Goal: Task Accomplishment & Management: Use online tool/utility

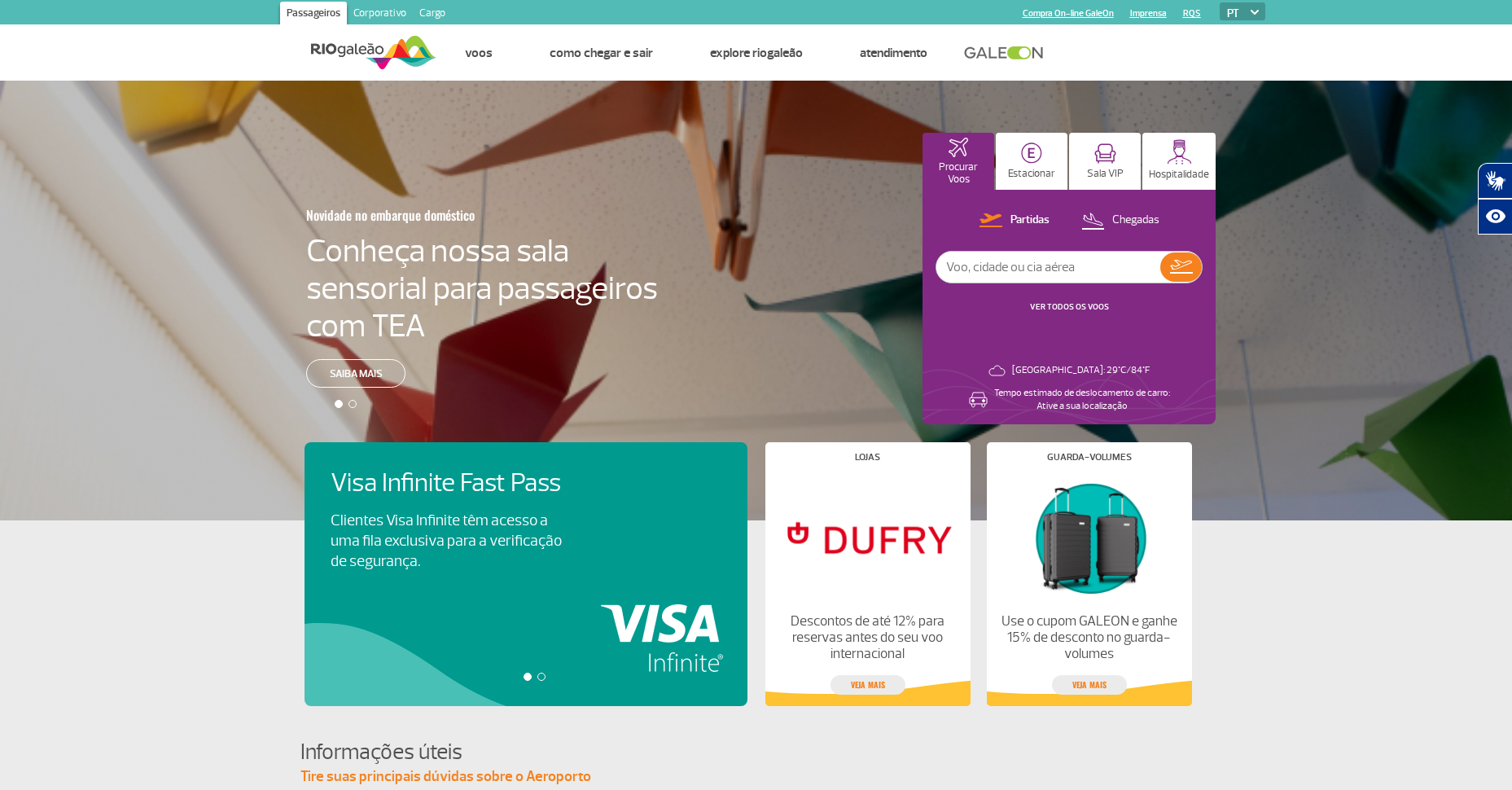
click at [385, 12] on link "Corporativo" at bounding box center [379, 14] width 66 height 26
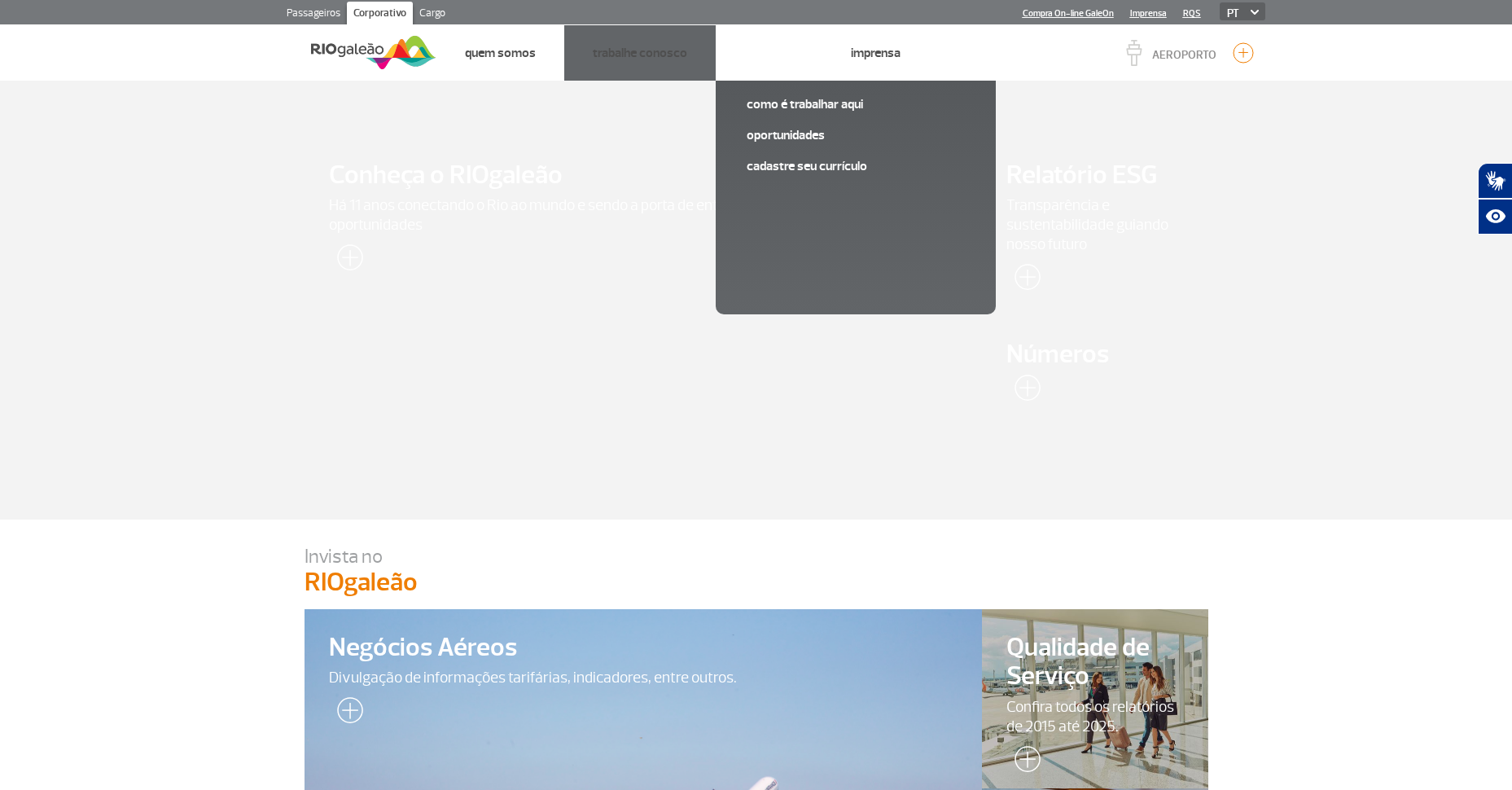
click at [738, 45] on li "Negócios Como é trabalhar aqui Oportunidades Cadastre seu currículo" at bounding box center [769, 53] width 106 height 56
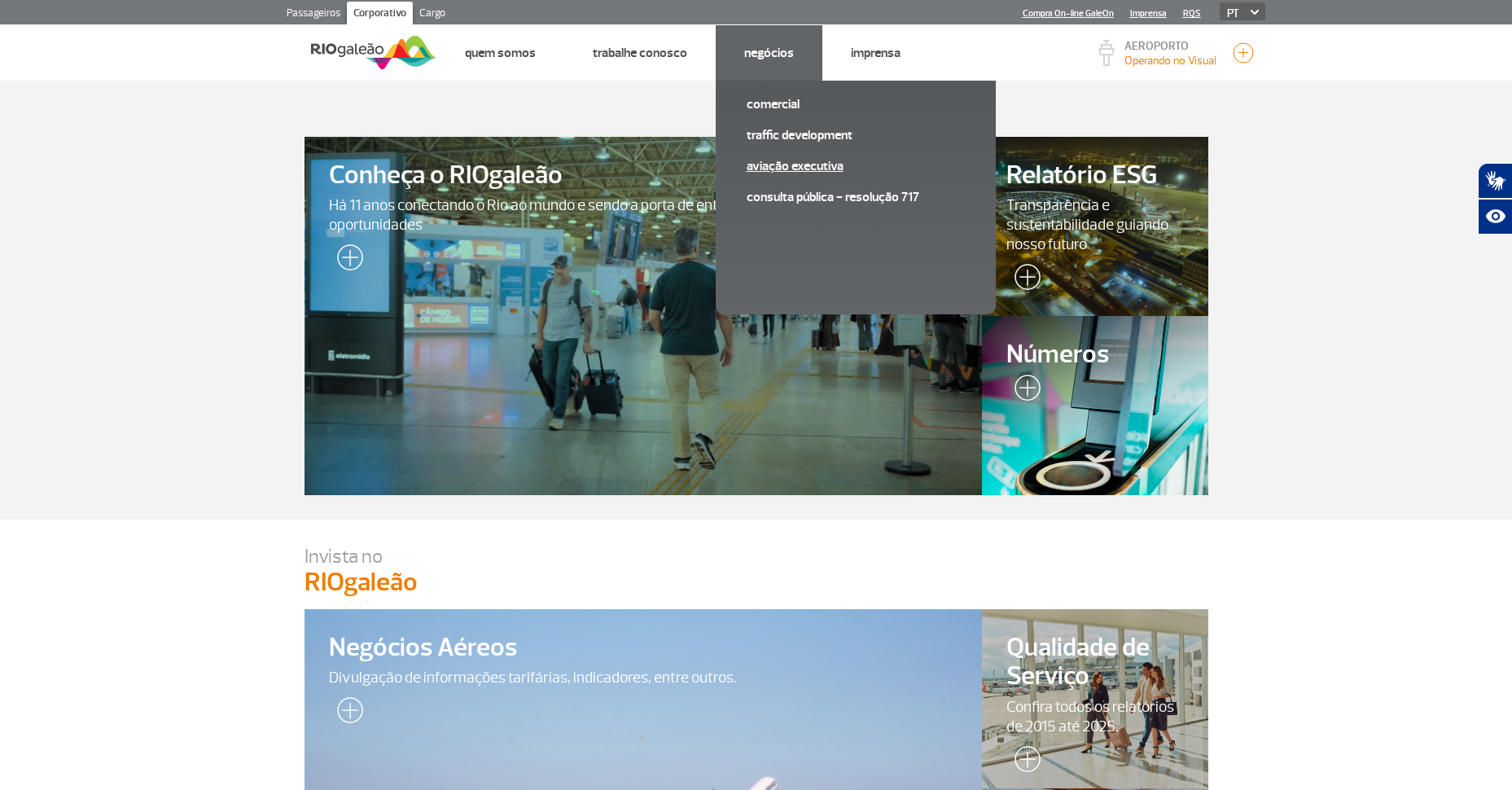
click at [791, 167] on link "Aviação Executiva" at bounding box center [855, 166] width 218 height 18
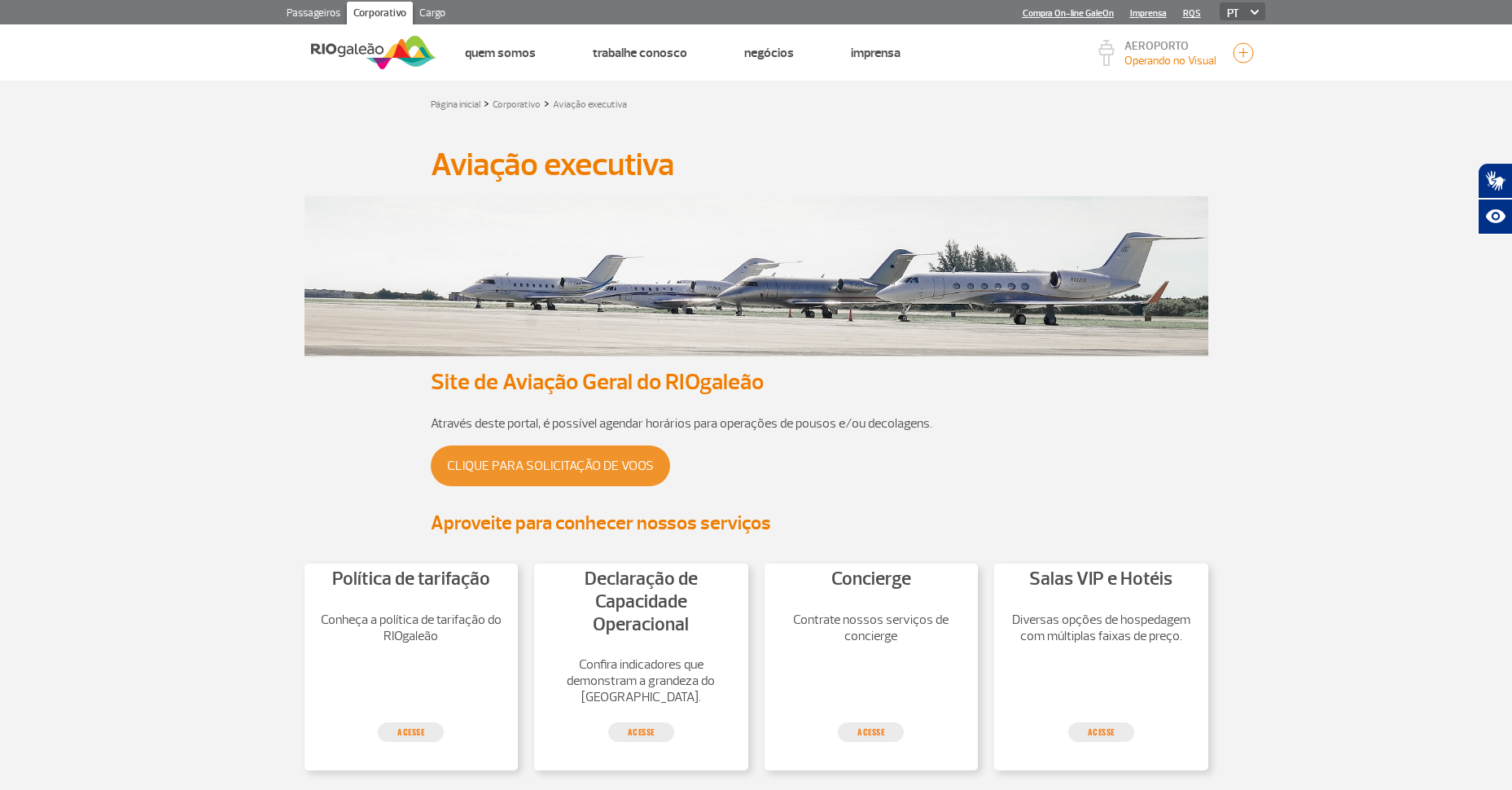
click at [509, 303] on img at bounding box center [756, 278] width 903 height 183
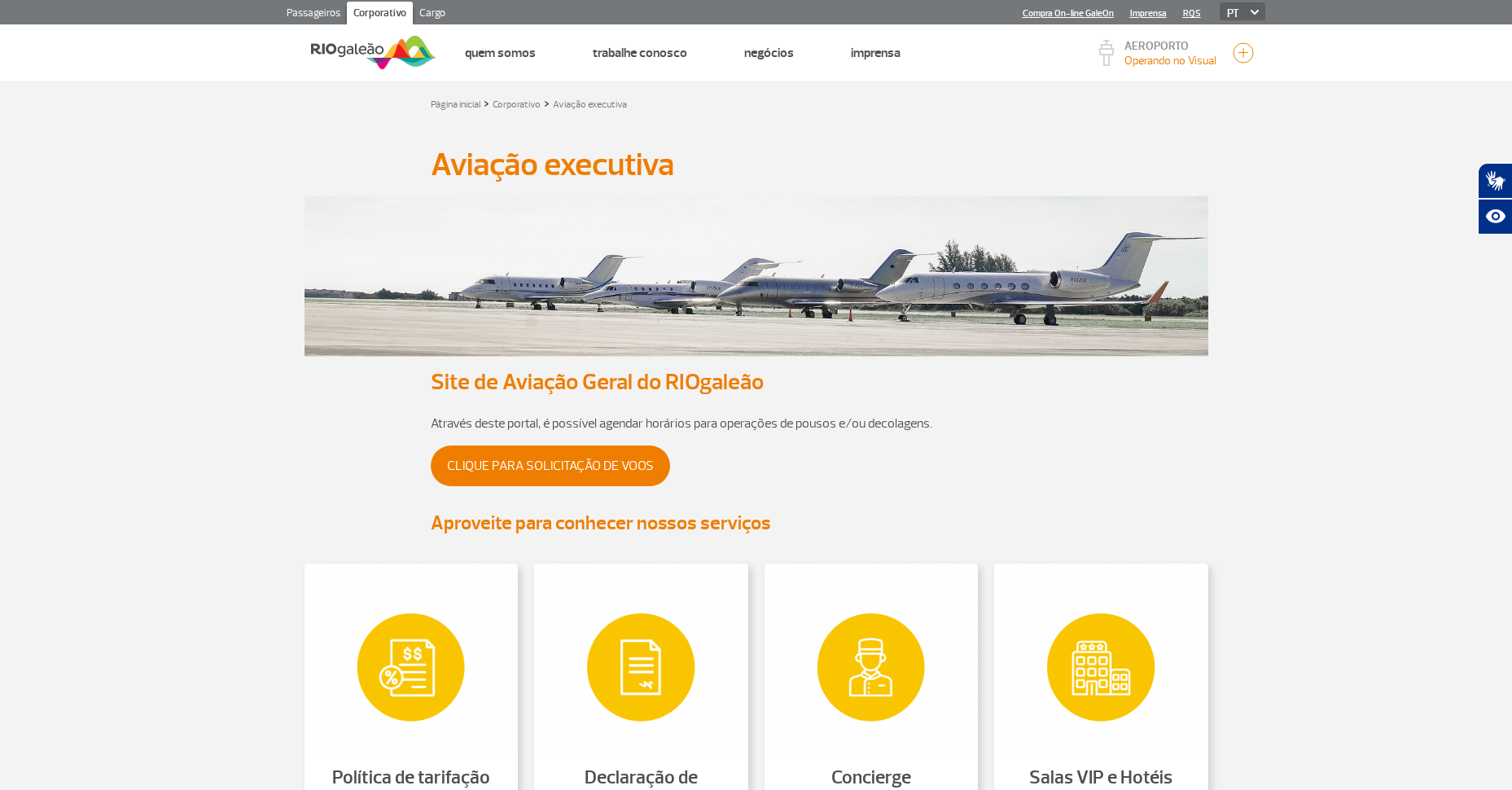
click at [581, 444] on div "Clique para solicitação de voos" at bounding box center [756, 472] width 652 height 78
click at [605, 488] on div "Clique para solicitação de voos" at bounding box center [756, 472] width 652 height 78
click at [603, 476] on link "Clique para solicitação de voos" at bounding box center [550, 466] width 239 height 41
